Goal: Information Seeking & Learning: Check status

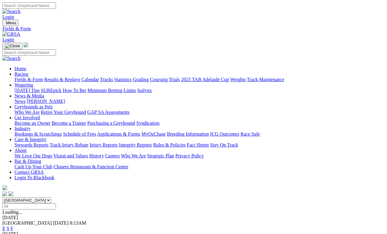
scroll to position [3, 0]
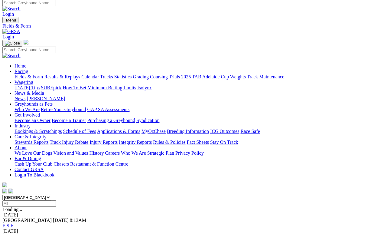
click at [80, 74] on link "Results & Replays" at bounding box center [62, 76] width 36 height 5
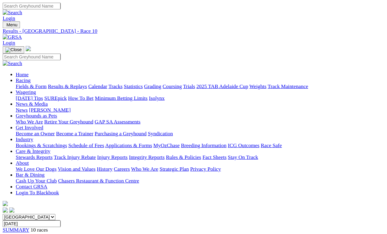
scroll to position [3, 0]
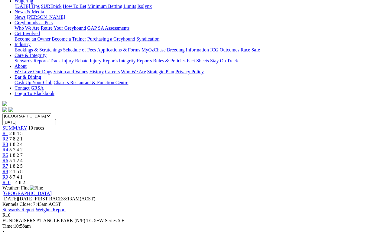
scroll to position [84, 0]
click at [23, 174] on span "8 7 4 1" at bounding box center [15, 176] width 13 height 5
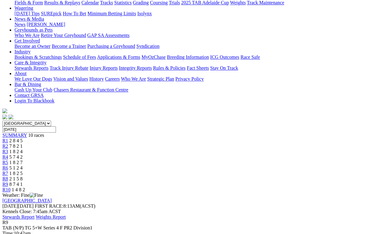
scroll to position [76, 0]
click at [23, 177] on span "2 1 5 8" at bounding box center [15, 179] width 13 height 5
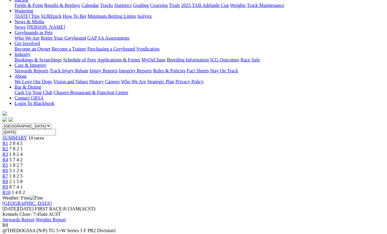
click at [255, 173] on div "R7 1 8 2 5" at bounding box center [193, 175] width 382 height 5
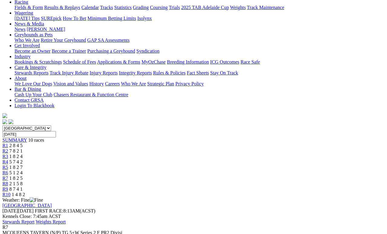
scroll to position [72, 0]
click at [8, 170] on link "R6" at bounding box center [5, 172] width 6 height 5
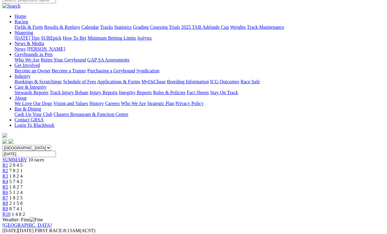
scroll to position [50, 0]
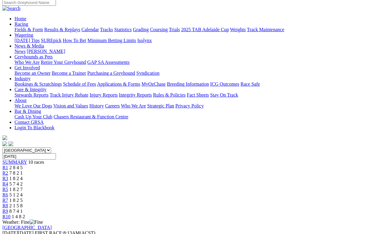
click at [23, 186] on span "1 8 2 7" at bounding box center [15, 188] width 13 height 5
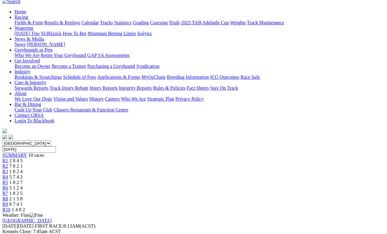
scroll to position [56, 0]
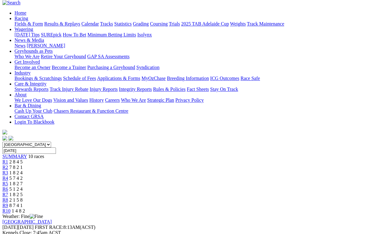
click at [8, 175] on span "R4" at bounding box center [5, 177] width 6 height 5
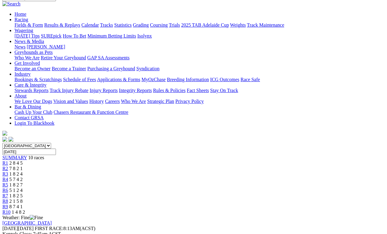
scroll to position [53, 0]
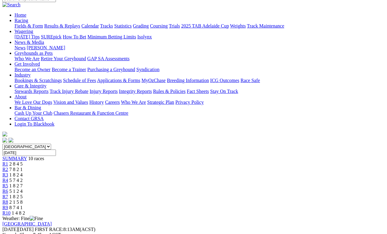
click at [8, 172] on link "R3" at bounding box center [5, 174] width 6 height 5
